Goal: Task Accomplishment & Management: Use online tool/utility

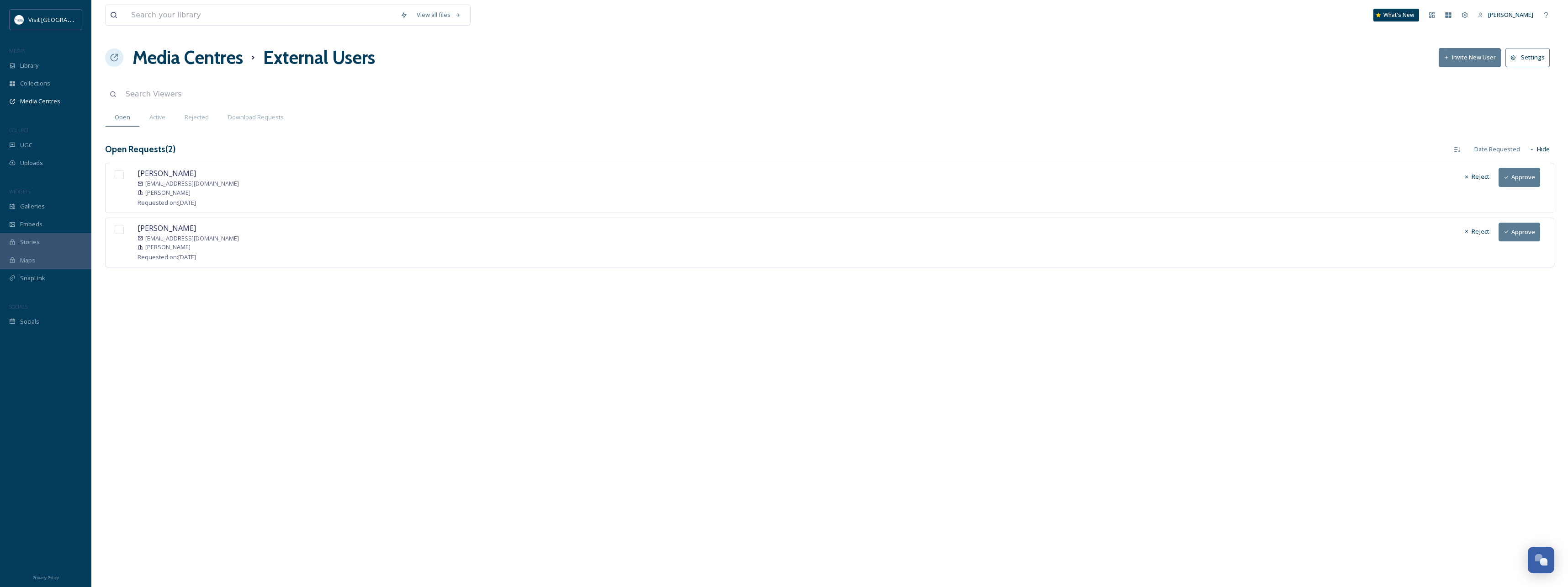
click at [120, 175] on input "checkbox" at bounding box center [119, 174] width 9 height 9
checkbox input "true"
click at [118, 231] on input "checkbox" at bounding box center [119, 229] width 9 height 9
checkbox input "true"
click at [1515, 183] on button "Approve" at bounding box center [1519, 177] width 41 height 19
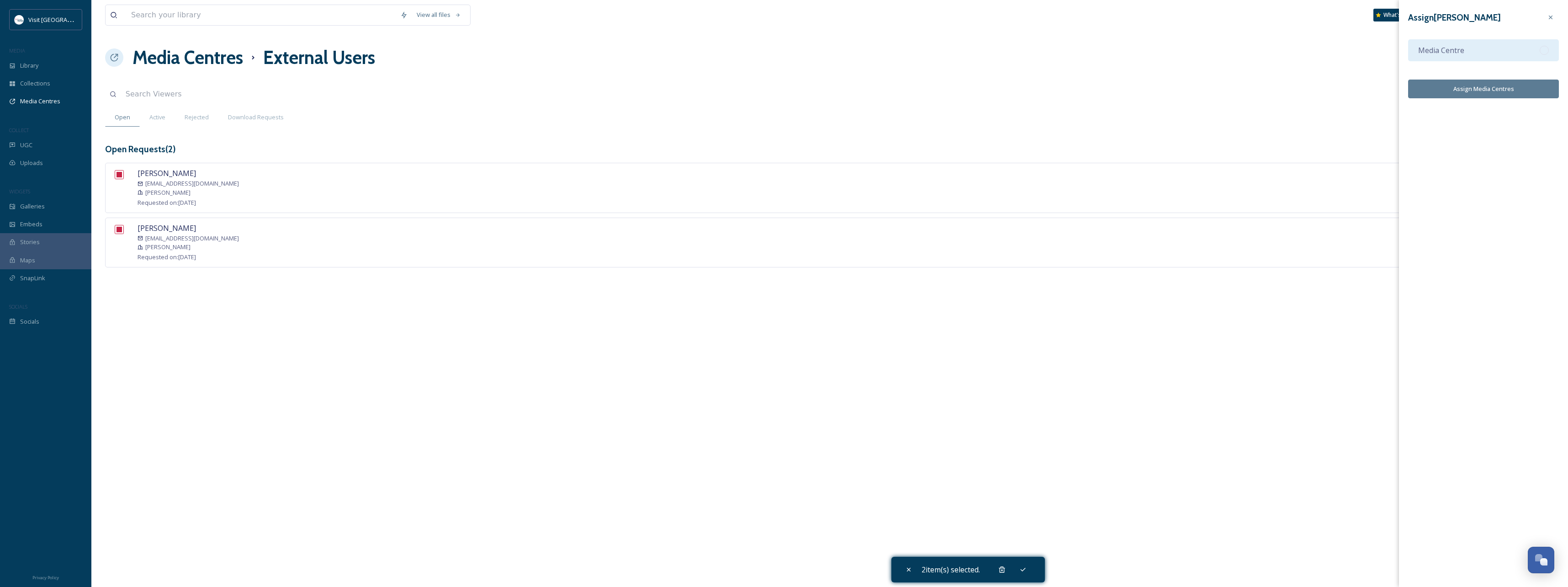
click at [1476, 49] on div "Media Centre" at bounding box center [1483, 51] width 151 height 22
click at [1493, 80] on button "Assign Media Centres" at bounding box center [1483, 89] width 151 height 19
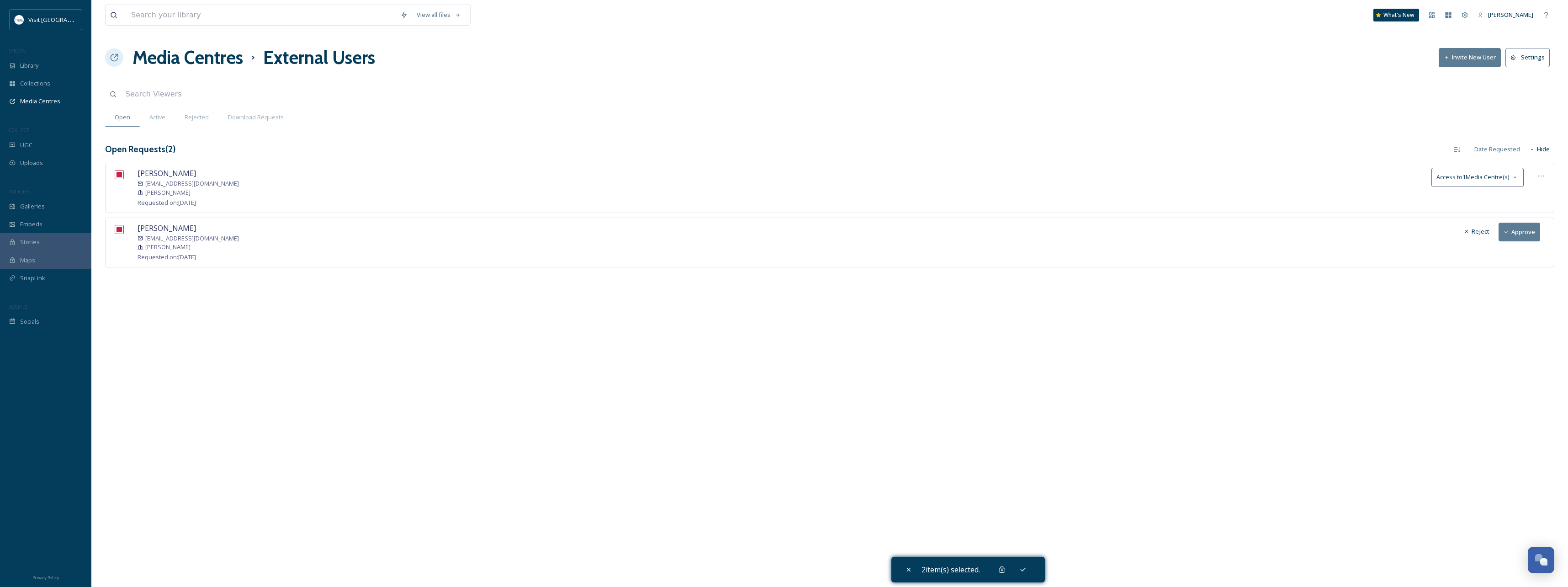
click at [1518, 245] on div "[PERSON_NAME] [EMAIL_ADDRESS][DOMAIN_NAME] [PERSON_NAME] Requested on: [DATE] R…" at bounding box center [830, 242] width 1449 height 50
click at [1519, 231] on button "Approve" at bounding box center [1519, 232] width 41 height 19
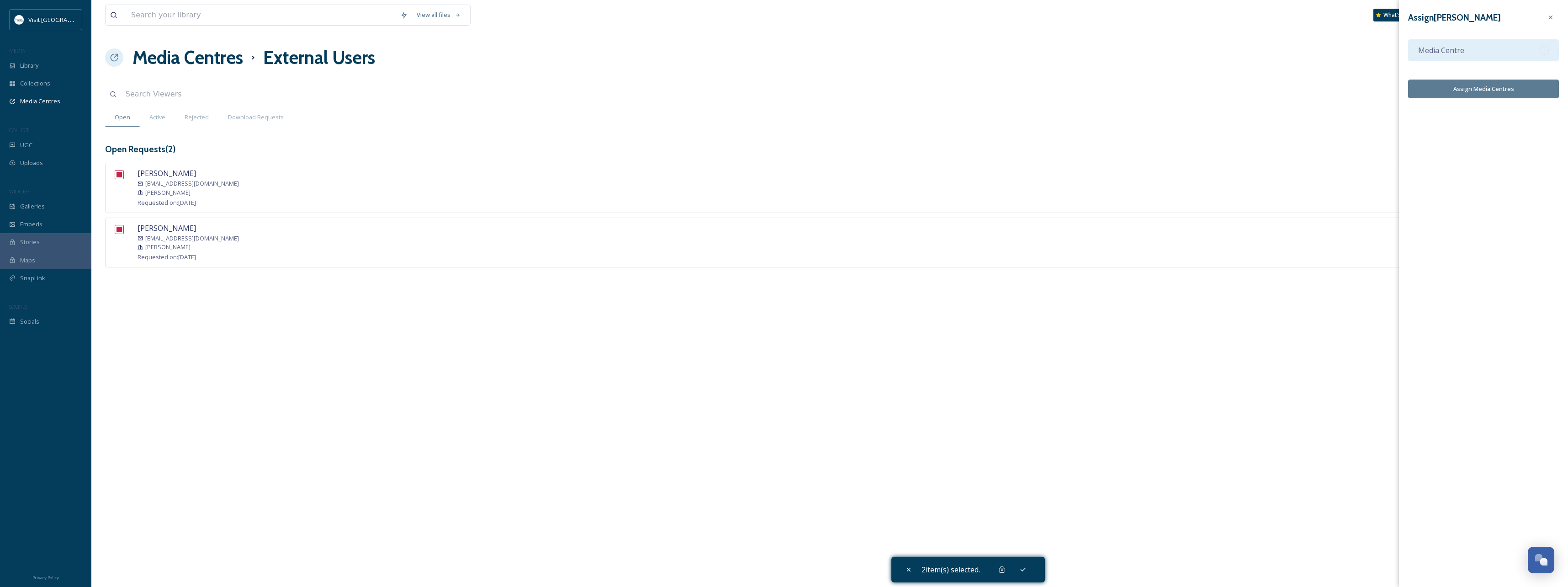
click at [1485, 45] on div "Media Centre" at bounding box center [1483, 51] width 151 height 22
click at [1492, 83] on button "Assign Media Centres" at bounding box center [1483, 89] width 151 height 19
